Goal: Transaction & Acquisition: Register for event/course

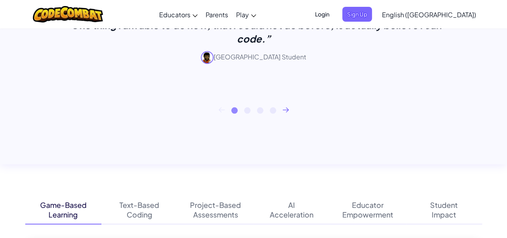
scroll to position [521, 0]
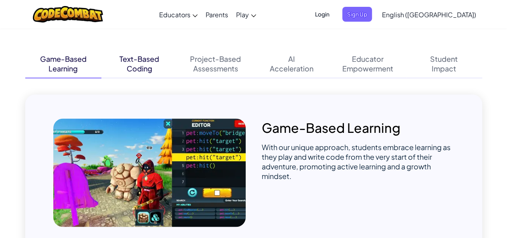
click at [152, 64] on div "Text-Based Coding" at bounding box center [139, 64] width 76 height 28
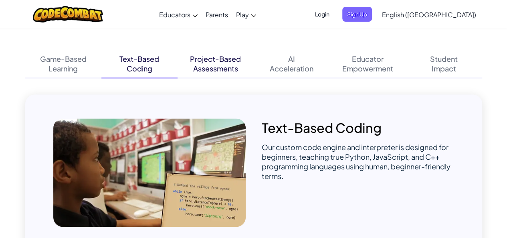
click at [204, 72] on div "Assessments" at bounding box center [215, 69] width 45 height 10
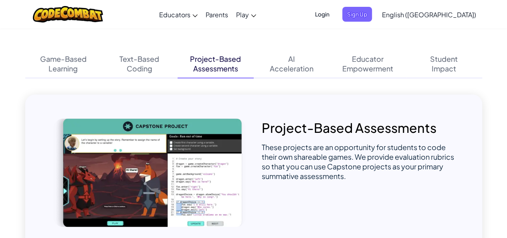
click at [273, 78] on div "Game-Based Learning Text-Based Coding Project-Based Assessments AI Acceleration…" at bounding box center [253, 150] width 457 height 200
click at [281, 69] on div "Acceleration" at bounding box center [292, 69] width 44 height 10
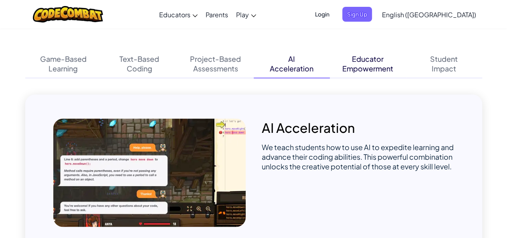
click at [370, 64] on div "Empowerment" at bounding box center [367, 69] width 51 height 10
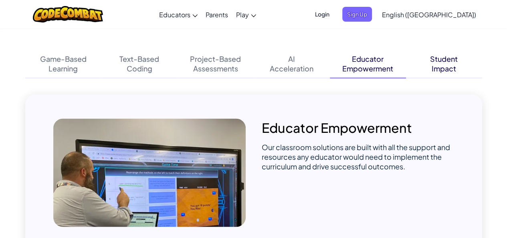
click at [426, 63] on div "Student Impact" at bounding box center [444, 64] width 76 height 28
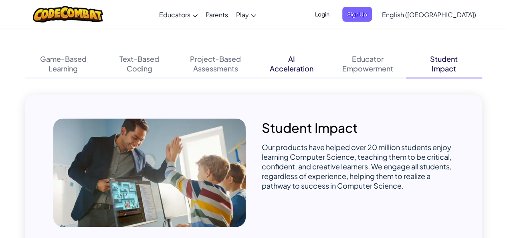
click at [276, 74] on div "AI Acceleration" at bounding box center [292, 64] width 76 height 28
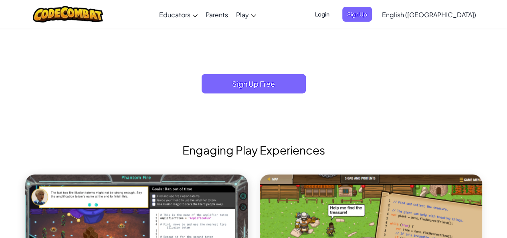
scroll to position [842, 0]
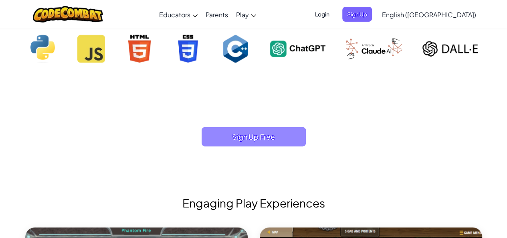
click at [275, 130] on span "Sign Up Free" at bounding box center [254, 136] width 104 height 19
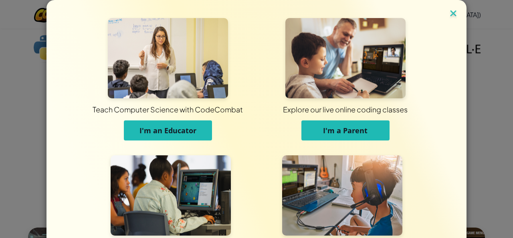
click at [451, 16] on img at bounding box center [453, 14] width 10 height 12
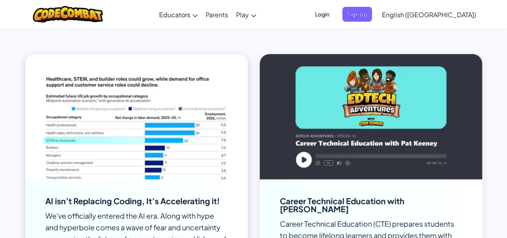
scroll to position [4251, 0]
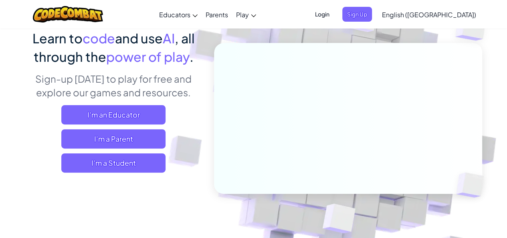
scroll to position [80, 0]
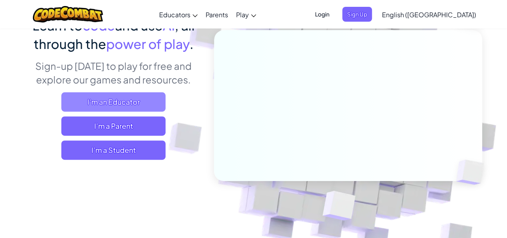
click at [129, 106] on span "I'm an Educator" at bounding box center [113, 101] width 104 height 19
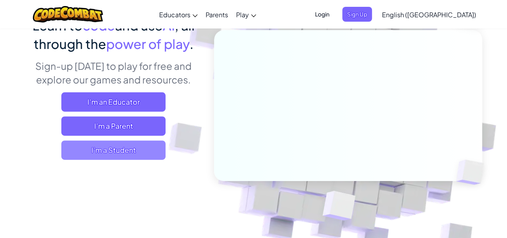
click at [104, 150] on span "I'm a Student" at bounding box center [113, 149] width 104 height 19
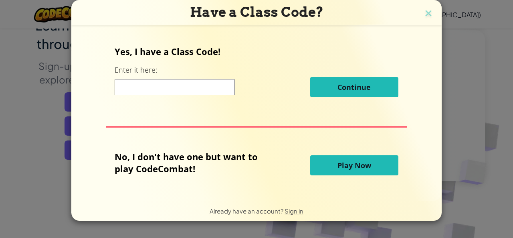
click at [438, 15] on div "Have a Class Code?" at bounding box center [256, 12] width 370 height 25
click at [433, 15] on h3 "Have a Class Code?" at bounding box center [256, 12] width 358 height 16
click at [425, 16] on img at bounding box center [428, 14] width 10 height 12
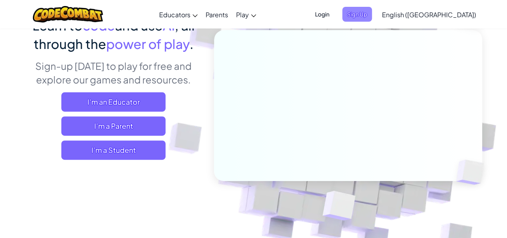
click at [372, 16] on span "Sign Up" at bounding box center [357, 14] width 30 height 15
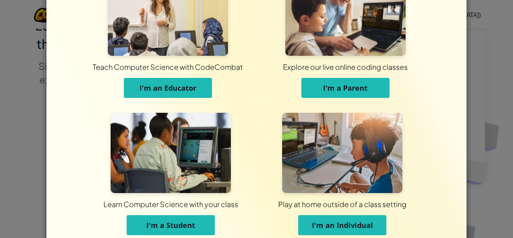
scroll to position [79, 0]
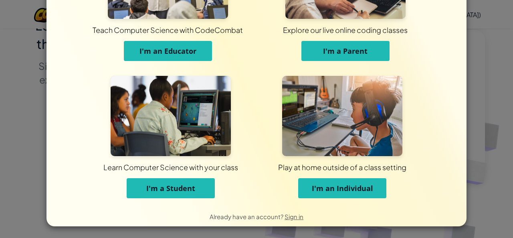
click at [469, 22] on div "Teach Computer Science with CodeCombat I'm an Educator Explore our live online …" at bounding box center [256, 119] width 513 height 238
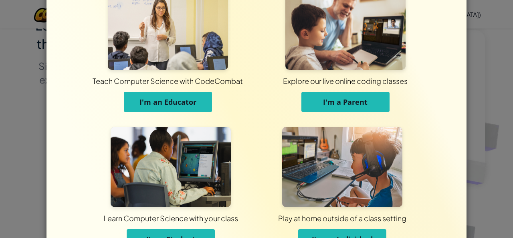
scroll to position [0, 0]
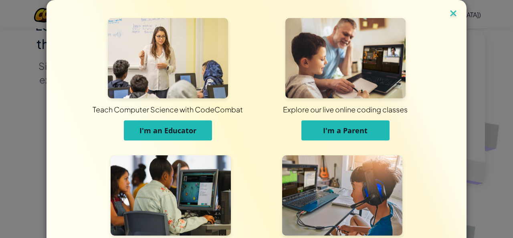
click at [454, 18] on img at bounding box center [453, 14] width 10 height 12
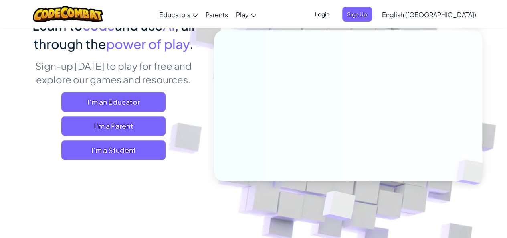
click at [334, 16] on span "Login" at bounding box center [322, 14] width 24 height 15
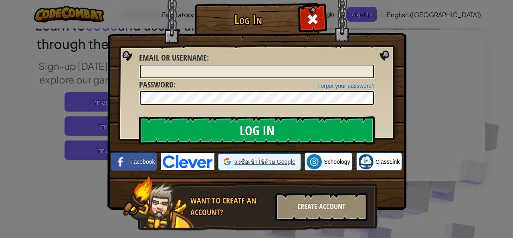
click at [243, 160] on span "ลงชื่อเข้าใช้ด้วย Google" at bounding box center [264, 162] width 61 height 8
